Goal: Task Accomplishment & Management: Complete application form

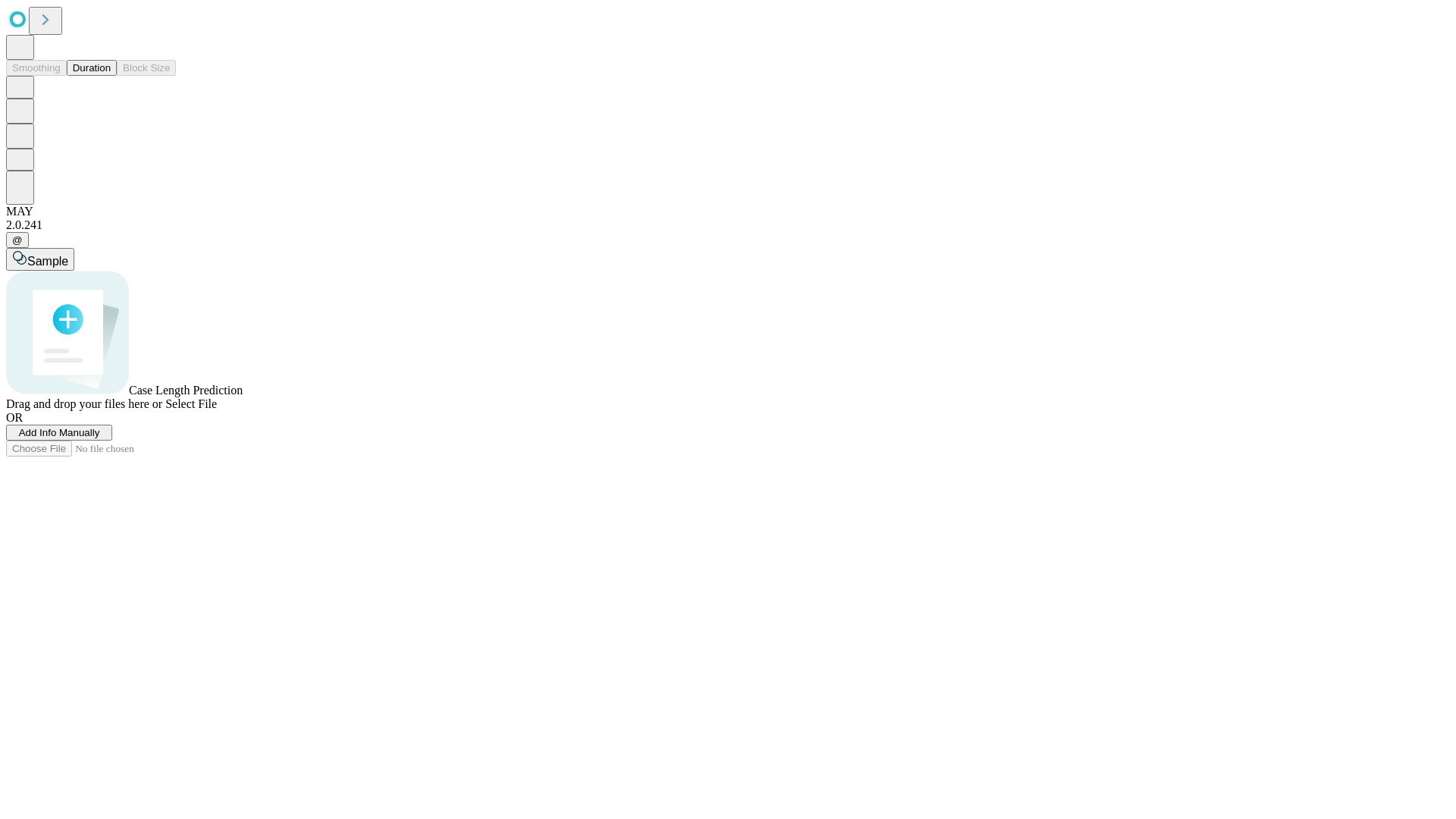
click at [100, 439] on span "Add Info Manually" at bounding box center [60, 432] width 81 height 11
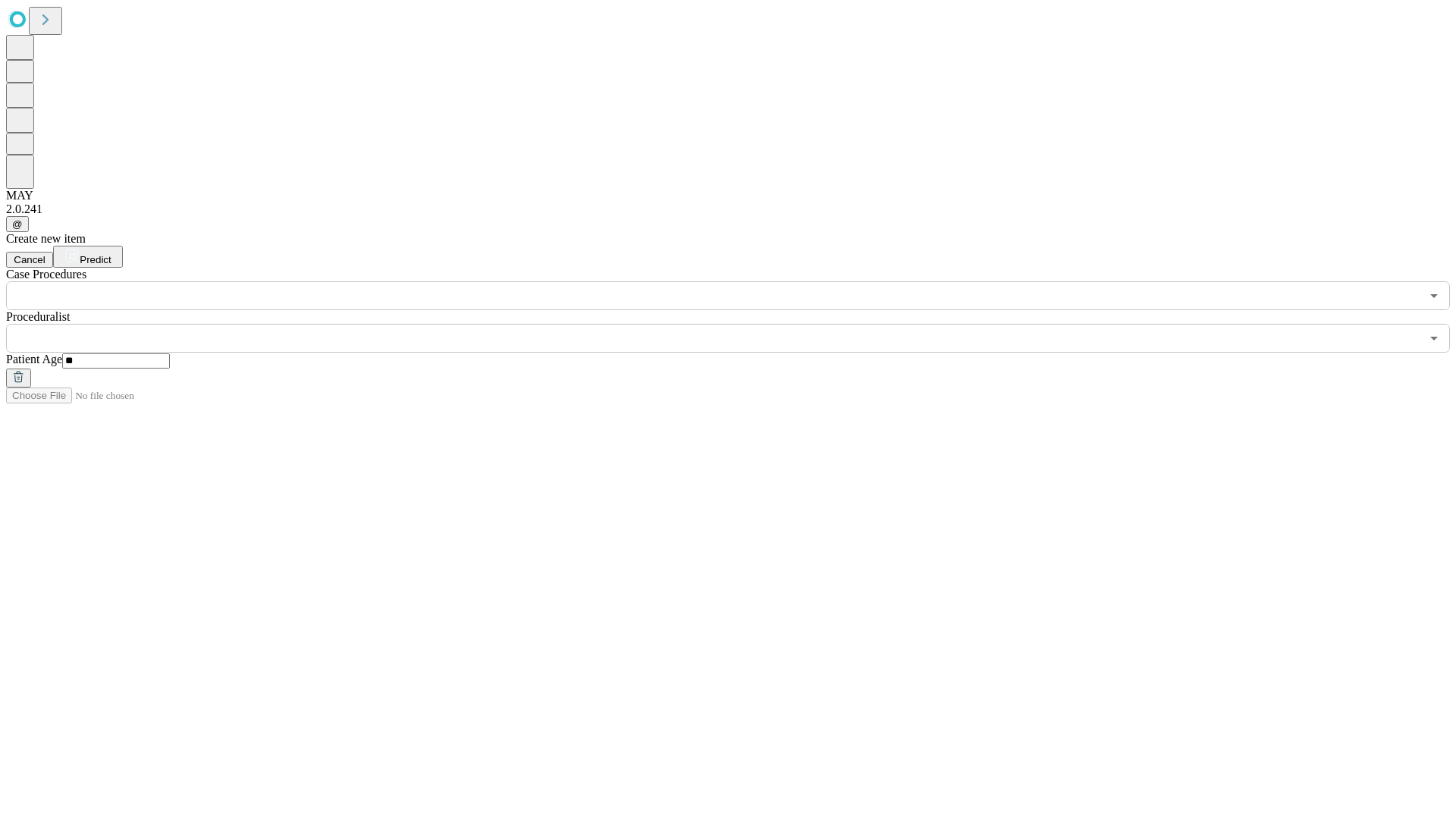
type input "**"
click at [739, 324] on input "text" at bounding box center [713, 338] width 1415 height 29
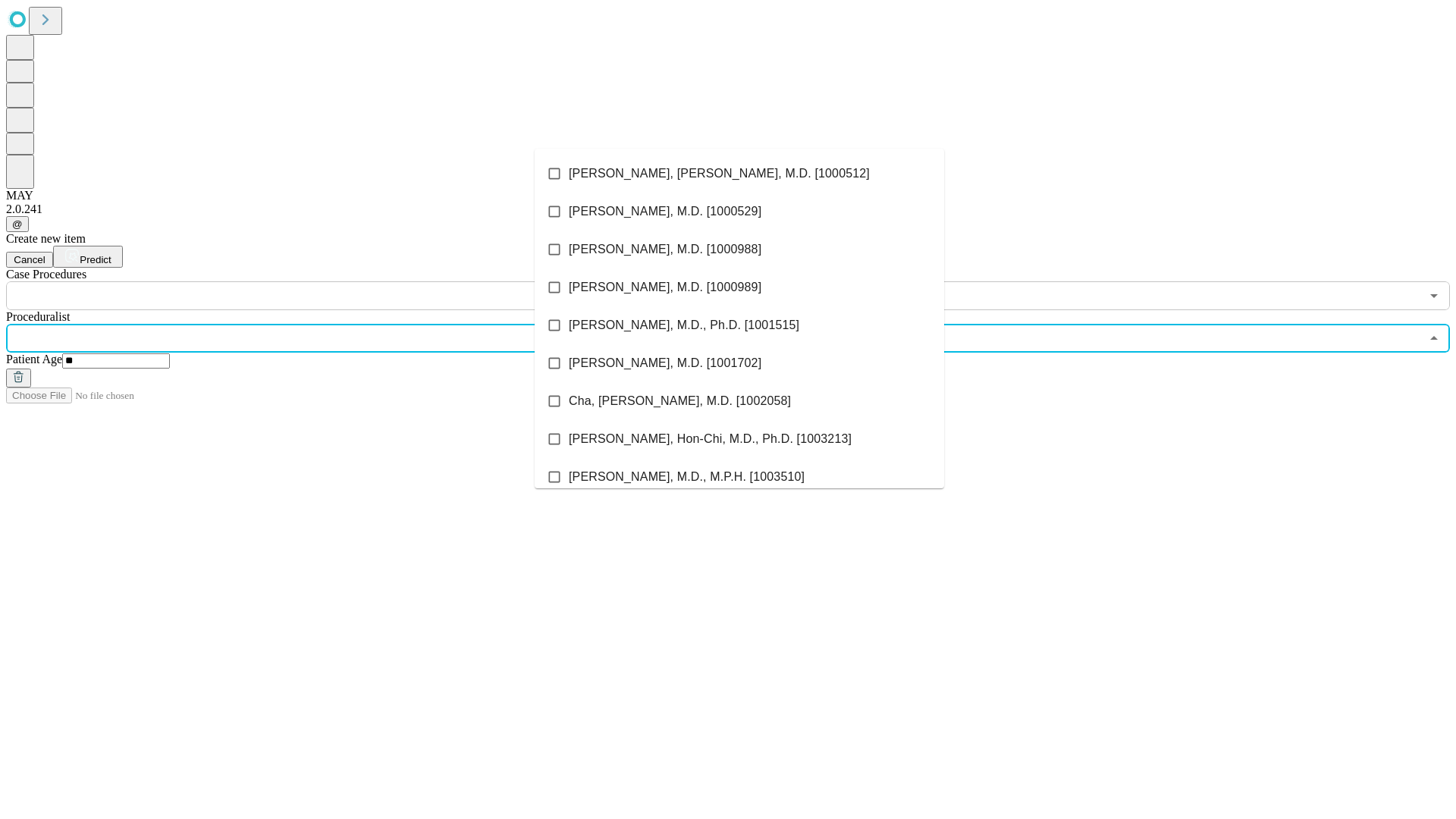
click at [739, 174] on li "[PERSON_NAME], [PERSON_NAME], M.D. [1000512]" at bounding box center [739, 174] width 410 height 38
